Goal: Information Seeking & Learning: Learn about a topic

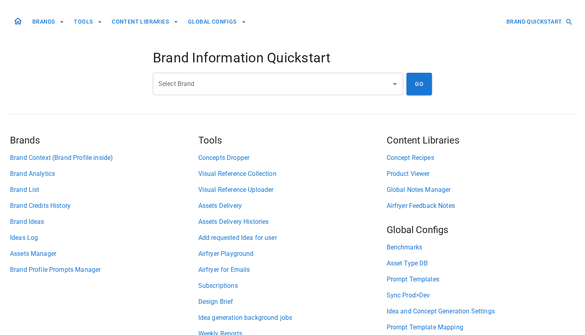
click at [186, 79] on div "Select Brand Select Brand" at bounding box center [278, 84] width 251 height 22
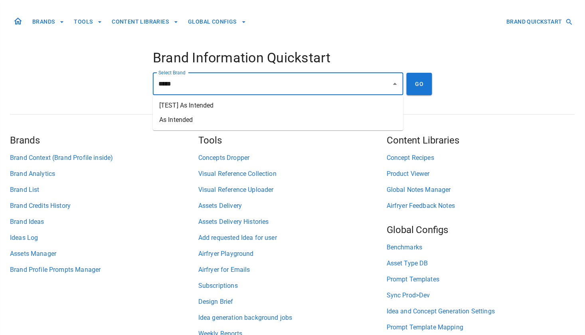
click at [182, 120] on li "As Intended" at bounding box center [278, 120] width 251 height 14
type input "**********"
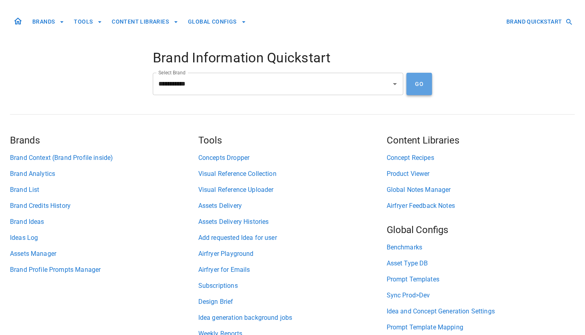
click at [422, 83] on button "GO" at bounding box center [420, 84] width 26 height 22
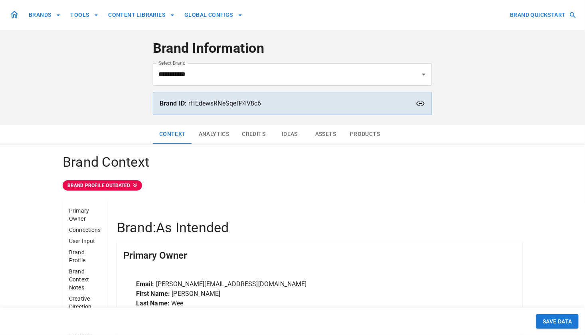
click at [225, 134] on button "Analytics" at bounding box center [214, 134] width 44 height 19
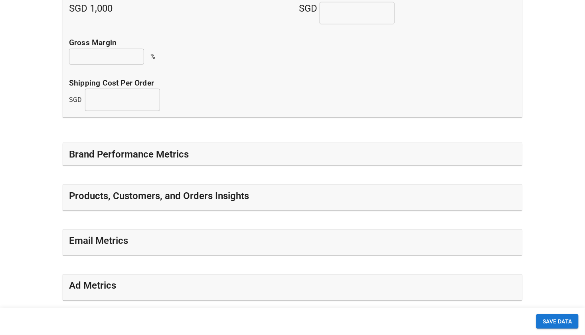
scroll to position [222, 0]
click at [224, 163] on div "Brand Performance Metrics" at bounding box center [293, 153] width 460 height 22
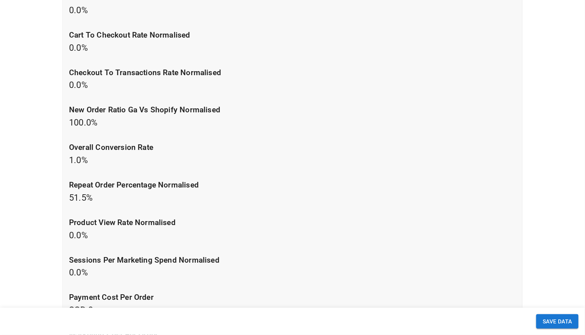
scroll to position [484, 0]
